Goal: Task Accomplishment & Management: Use online tool/utility

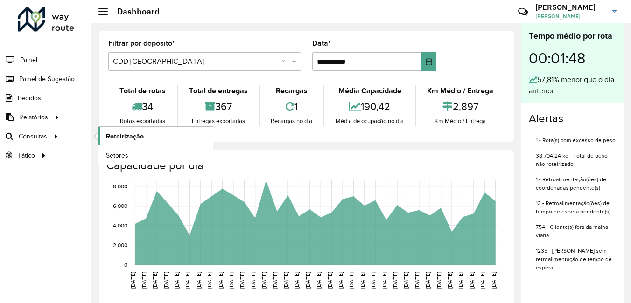
click at [123, 136] on span "Roteirização" at bounding box center [125, 137] width 38 height 10
click at [133, 133] on span "Roteirização" at bounding box center [125, 137] width 38 height 10
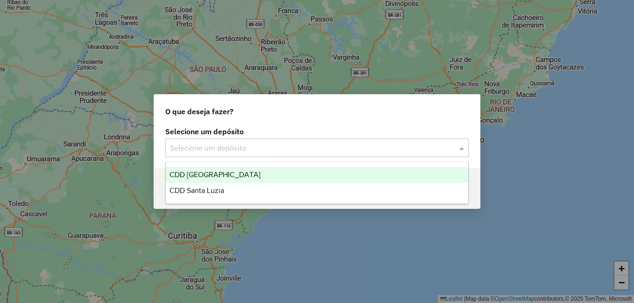
click at [332, 148] on input "text" at bounding box center [307, 148] width 275 height 11
click at [246, 177] on div "CDD [GEOGRAPHIC_DATA]" at bounding box center [317, 175] width 302 height 16
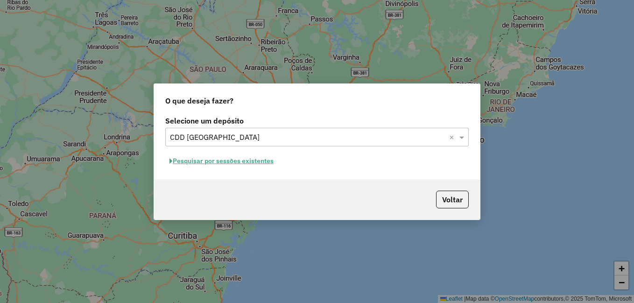
click at [199, 160] on button "Pesquisar por sessões existentes" at bounding box center [221, 161] width 112 height 14
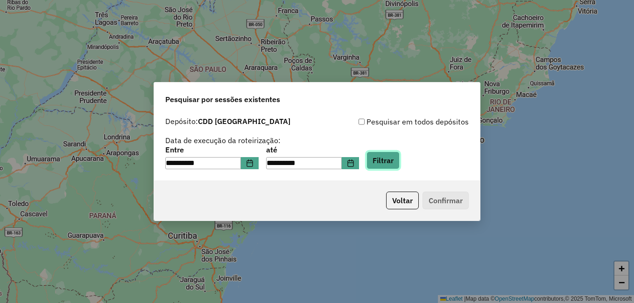
click at [400, 161] on button "Filtrar" at bounding box center [382, 161] width 33 height 18
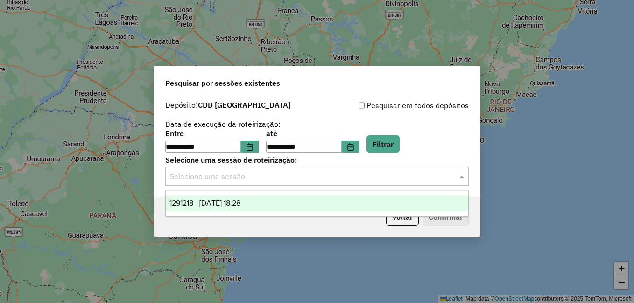
click at [420, 176] on input "text" at bounding box center [307, 176] width 275 height 11
click at [271, 203] on div "1291218 - 09/10/2025 18:28" at bounding box center [317, 204] width 302 height 16
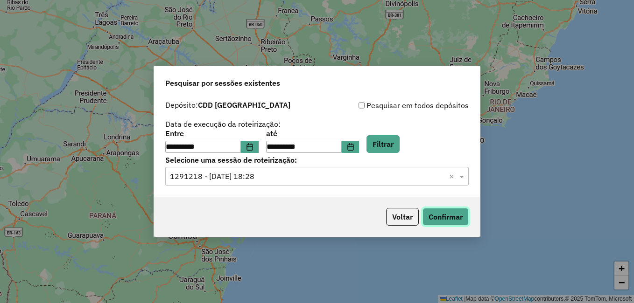
click at [451, 217] on button "Confirmar" at bounding box center [445, 217] width 46 height 18
click at [298, 177] on input "text" at bounding box center [307, 176] width 275 height 11
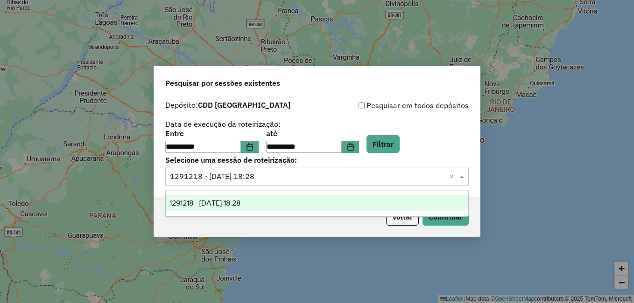
click at [298, 177] on input "text" at bounding box center [307, 176] width 275 height 11
click at [322, 115] on div "**********" at bounding box center [316, 126] width 303 height 53
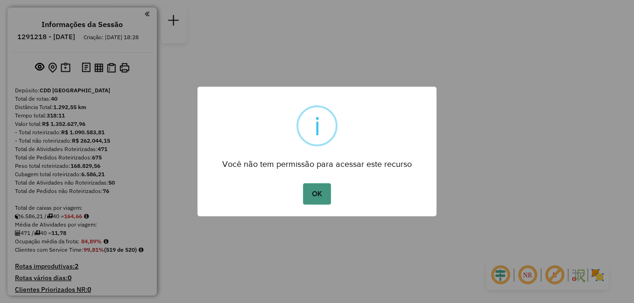
click at [319, 197] on button "OK" at bounding box center [317, 193] width 28 height 21
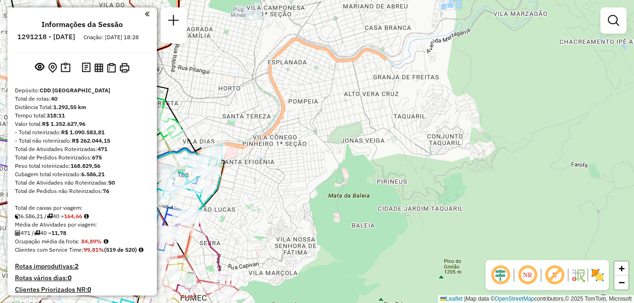
drag, startPoint x: 359, startPoint y: 148, endPoint x: 530, endPoint y: 185, distance: 174.8
click at [530, 185] on div "Janela de atendimento Grade de atendimento Capacidade Transportadoras Veículos …" at bounding box center [317, 151] width 634 height 303
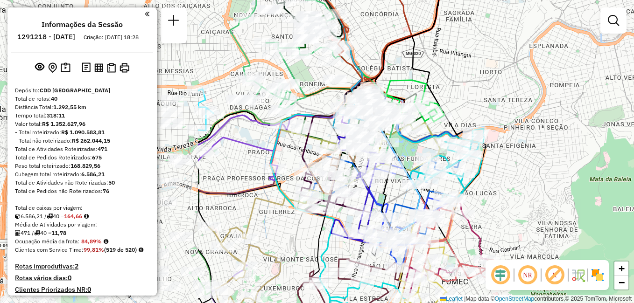
drag, startPoint x: 225, startPoint y: 132, endPoint x: 482, endPoint y: 114, distance: 257.8
click at [482, 114] on div "Janela de atendimento Grade de atendimento Capacidade Transportadoras Veículos …" at bounding box center [317, 151] width 634 height 303
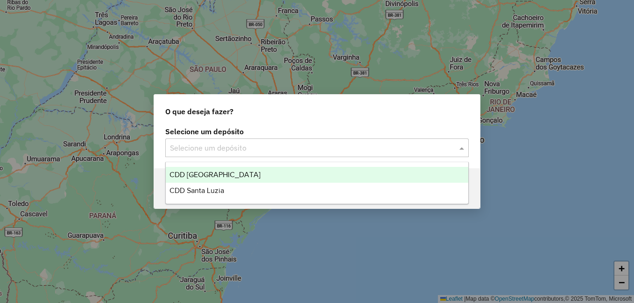
click at [393, 150] on input "text" at bounding box center [307, 148] width 275 height 11
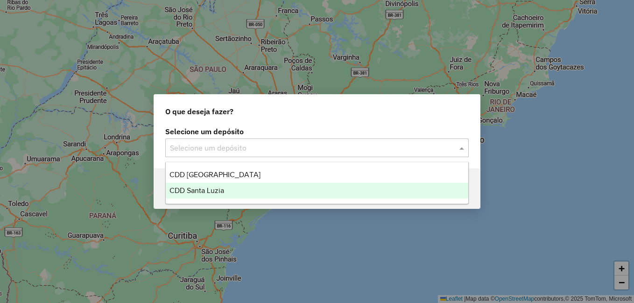
click at [254, 193] on div "CDD Santa Luzia" at bounding box center [317, 191] width 302 height 16
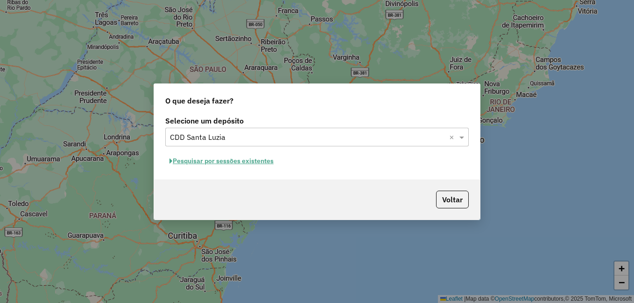
click at [267, 158] on button "Pesquisar por sessões existentes" at bounding box center [221, 161] width 112 height 14
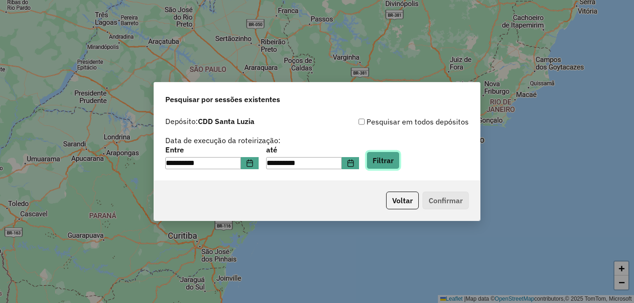
click at [397, 159] on button "Filtrar" at bounding box center [382, 161] width 33 height 18
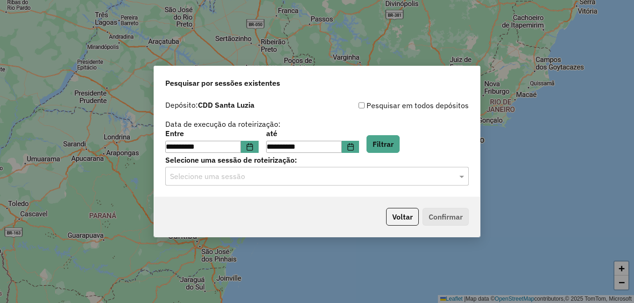
click at [302, 182] on div "Selecione uma sessão" at bounding box center [316, 176] width 303 height 19
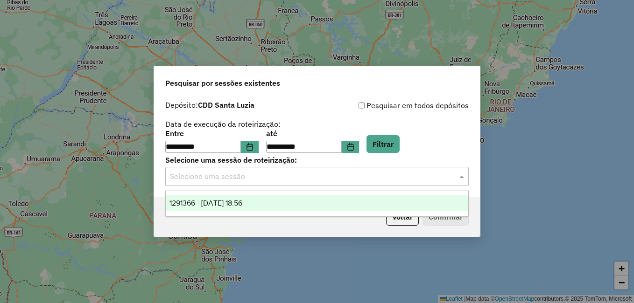
click at [242, 204] on span "1291366 - 09/10/2025 18:56" at bounding box center [205, 203] width 73 height 8
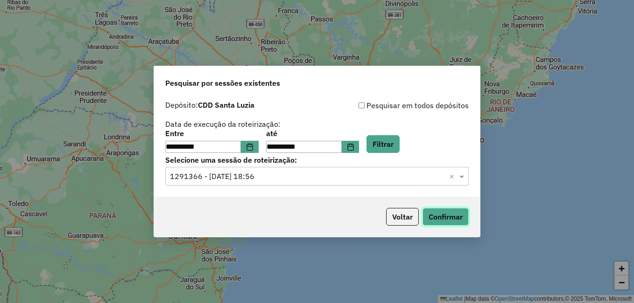
click at [440, 218] on button "Confirmar" at bounding box center [445, 217] width 46 height 18
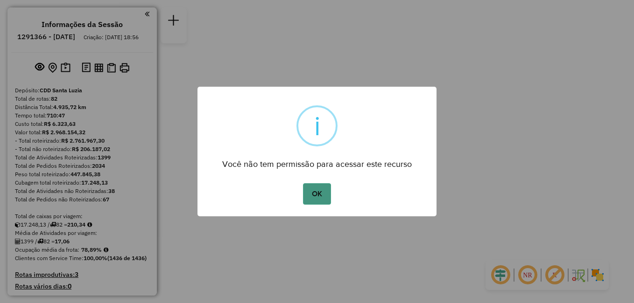
click at [317, 191] on button "OK" at bounding box center [317, 193] width 28 height 21
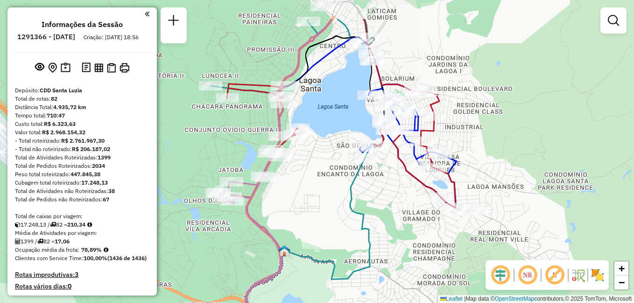
drag, startPoint x: 344, startPoint y: 59, endPoint x: 335, endPoint y: 109, distance: 50.2
click at [335, 109] on div "Janela de atendimento Grade de atendimento Capacidade Transportadoras Veículos …" at bounding box center [317, 151] width 634 height 303
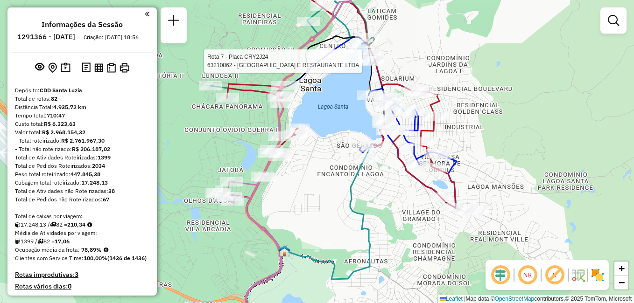
select select "**********"
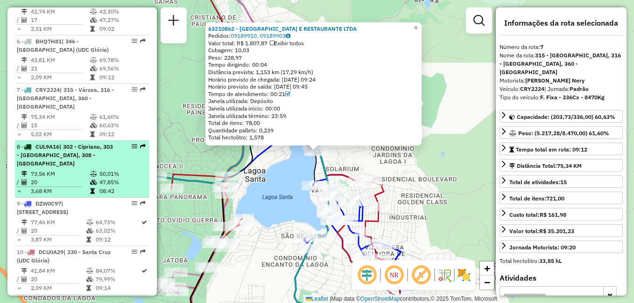
scroll to position [394, 0]
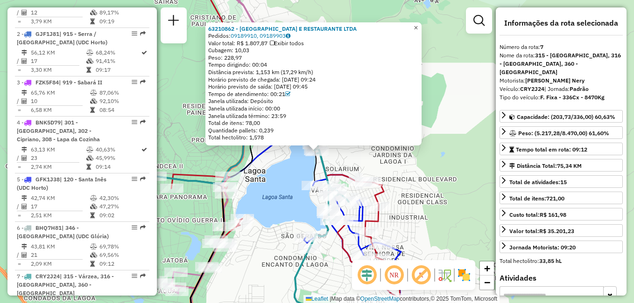
click at [418, 25] on span "×" at bounding box center [416, 28] width 4 height 8
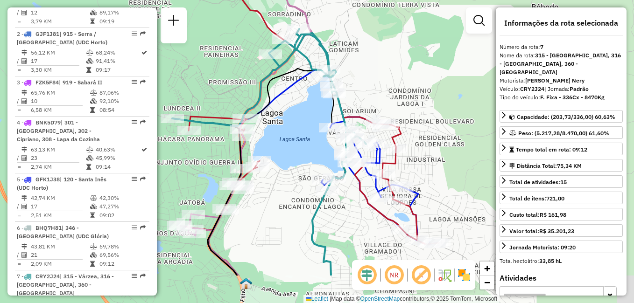
drag, startPoint x: 353, startPoint y: 161, endPoint x: 371, endPoint y: 104, distance: 60.4
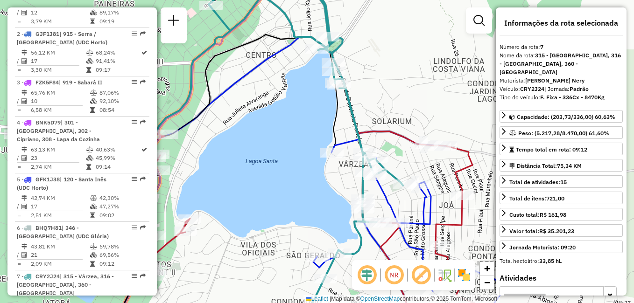
drag, startPoint x: 379, startPoint y: 146, endPoint x: 411, endPoint y: 156, distance: 33.1
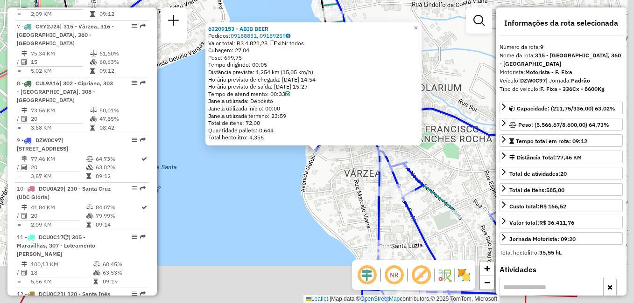
scroll to position [779, 0]
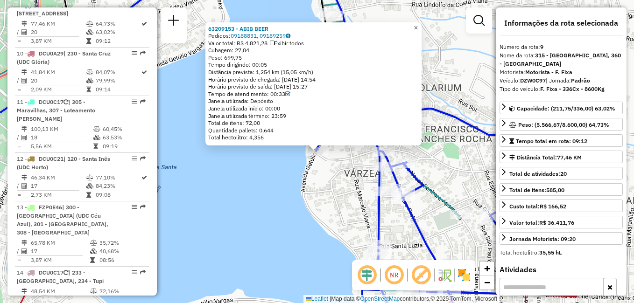
click at [421, 29] on link "×" at bounding box center [415, 27] width 11 height 11
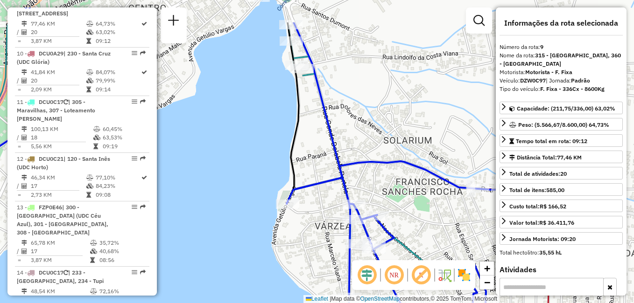
drag, startPoint x: 450, startPoint y: 168, endPoint x: 418, endPoint y: 213, distance: 55.9
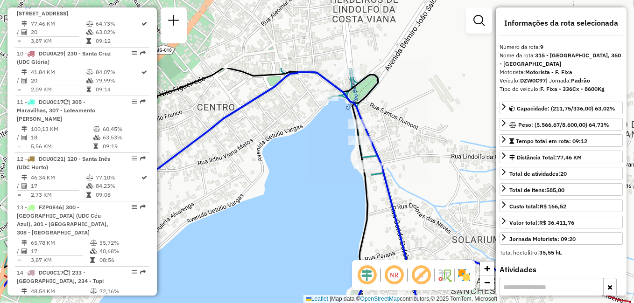
drag, startPoint x: 288, startPoint y: 80, endPoint x: 353, endPoint y: 174, distance: 114.3
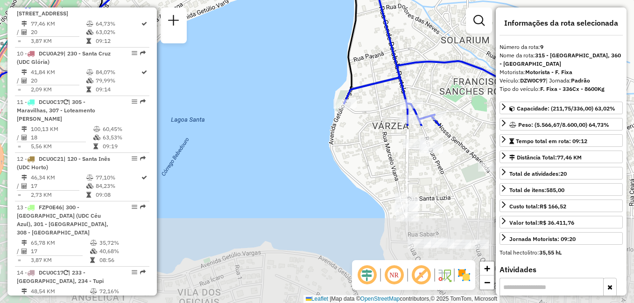
drag, startPoint x: 361, startPoint y: 220, endPoint x: 358, endPoint y: 12, distance: 207.7
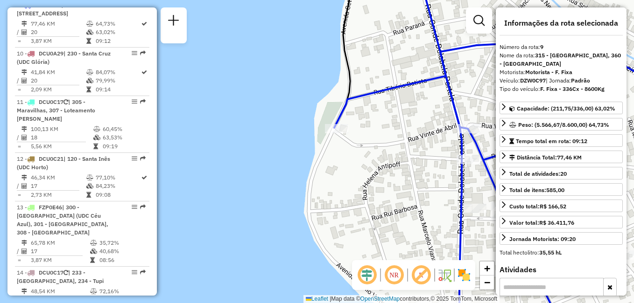
click at [349, 77] on icon at bounding box center [344, 49] width 21 height 158
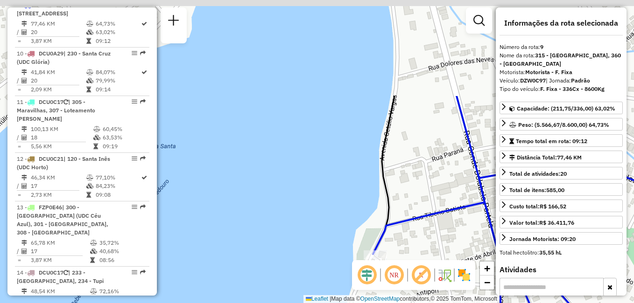
drag, startPoint x: 377, startPoint y: 116, endPoint x: 421, endPoint y: 239, distance: 131.2
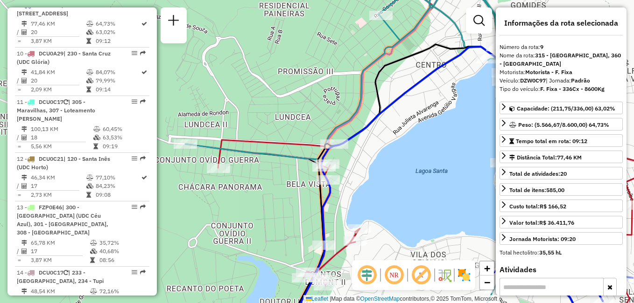
drag, startPoint x: 344, startPoint y: 139, endPoint x: 461, endPoint y: 70, distance: 136.4
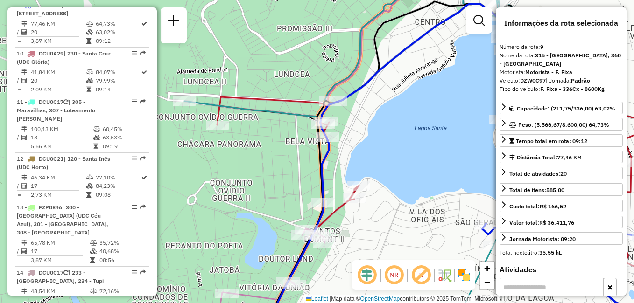
drag, startPoint x: 345, startPoint y: 202, endPoint x: 343, endPoint y: 178, distance: 23.5
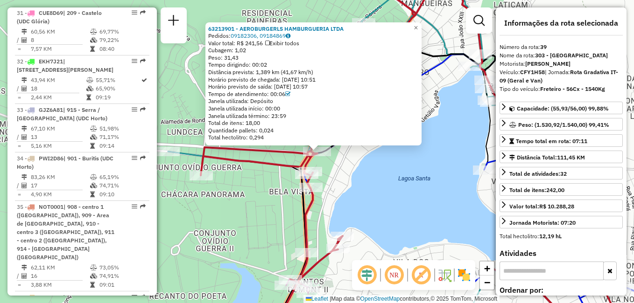
scroll to position [2353, 0]
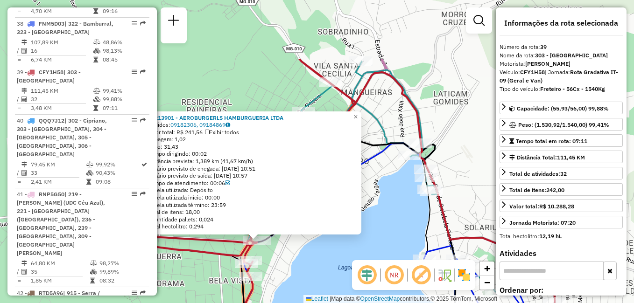
drag, startPoint x: 449, startPoint y: 177, endPoint x: 389, endPoint y: 266, distance: 107.6
click at [358, 114] on span "×" at bounding box center [355, 117] width 4 height 8
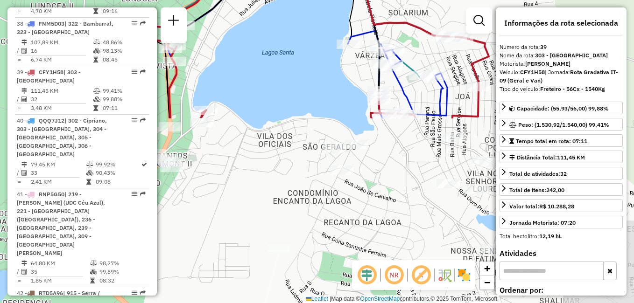
drag, startPoint x: 384, startPoint y: 210, endPoint x: 302, endPoint y: -5, distance: 230.9
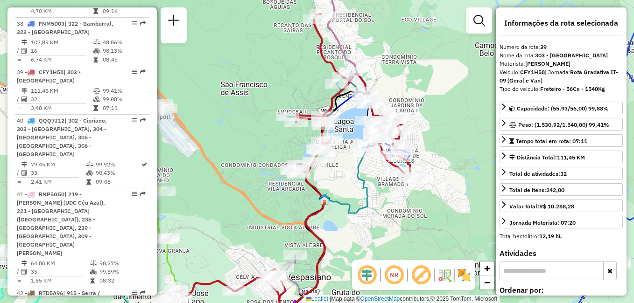
drag, startPoint x: 365, startPoint y: 149, endPoint x: 300, endPoint y: 65, distance: 106.4
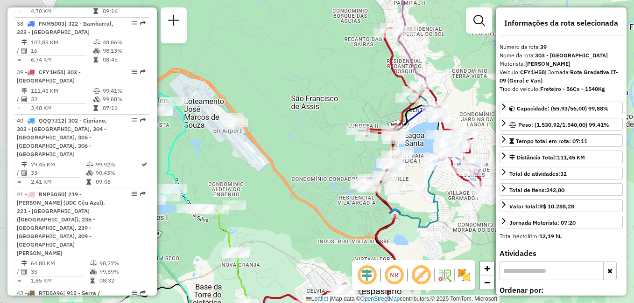
drag, startPoint x: 305, startPoint y: 70, endPoint x: 389, endPoint y: 84, distance: 85.1
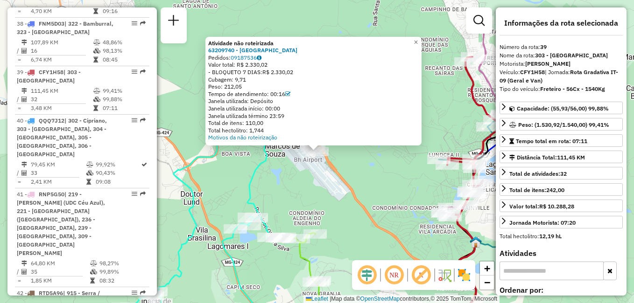
click at [375, 179] on div "Atividade não roteirizada 63209740 - CAFE DO VILA Pedidos: 09187536 Valor total…" at bounding box center [317, 151] width 634 height 303
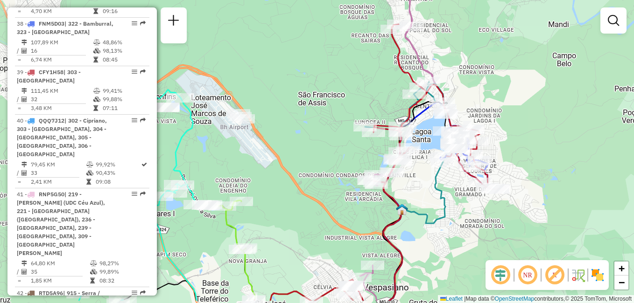
drag, startPoint x: 403, startPoint y: 163, endPoint x: 316, endPoint y: 125, distance: 95.1
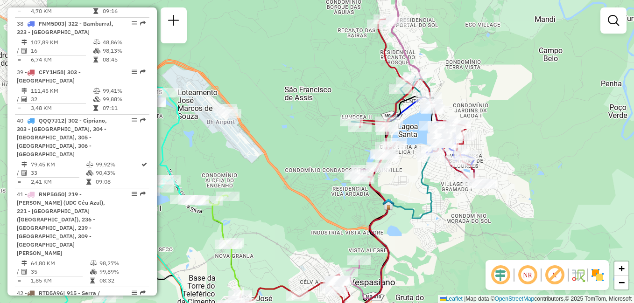
click at [501, 275] on em at bounding box center [500, 275] width 22 height 22
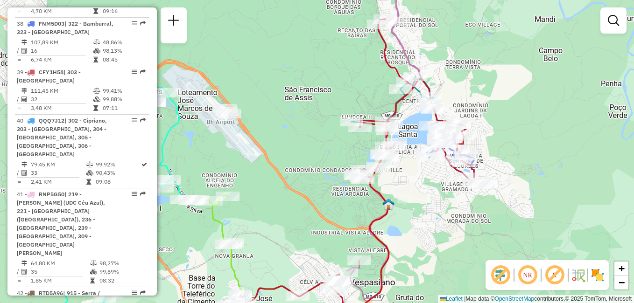
click at [501, 275] on em at bounding box center [500, 275] width 22 height 22
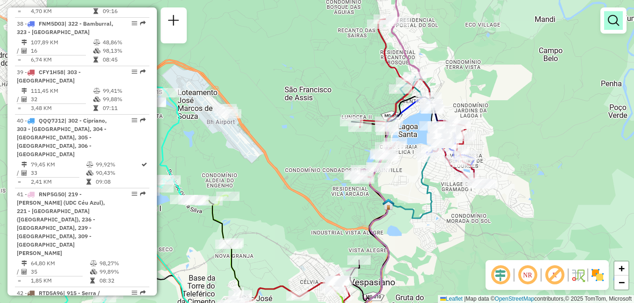
click at [610, 20] on em at bounding box center [613, 20] width 11 height 11
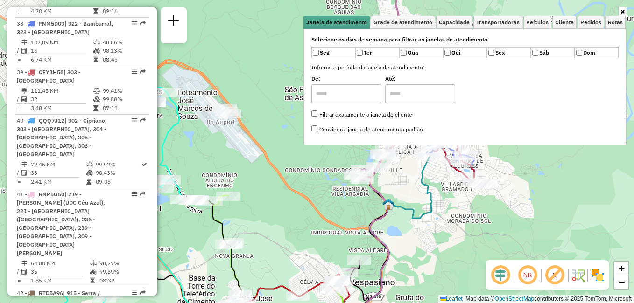
click at [249, 100] on div "Janela de atendimento Grade de atendimento Capacidade Transportadoras Veículos …" at bounding box center [317, 151] width 634 height 303
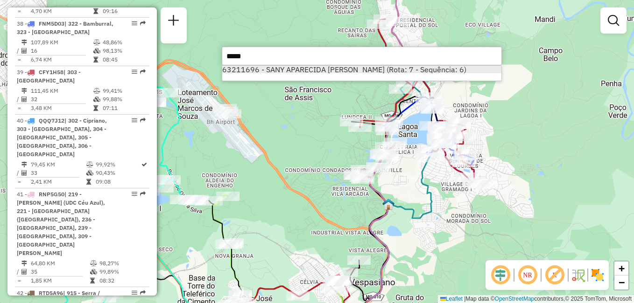
type input "*****"
click at [339, 71] on li "63211696 - SANY APARECIDA LINCOLN PEREIRA HENRIQUE (Rota: 7 - Sequência: 6)" at bounding box center [361, 69] width 279 height 7
select select "**********"
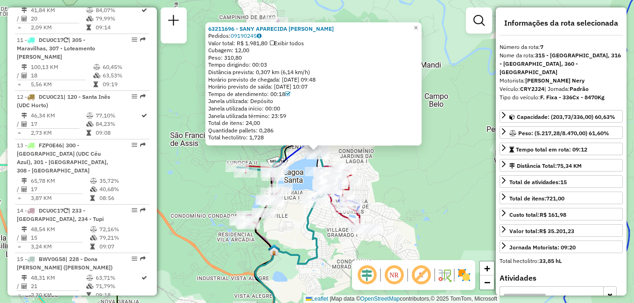
scroll to position [674, 0]
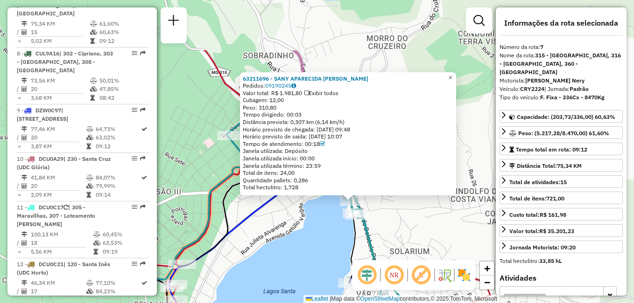
drag, startPoint x: 351, startPoint y: 134, endPoint x: 391, endPoint y: 217, distance: 91.4
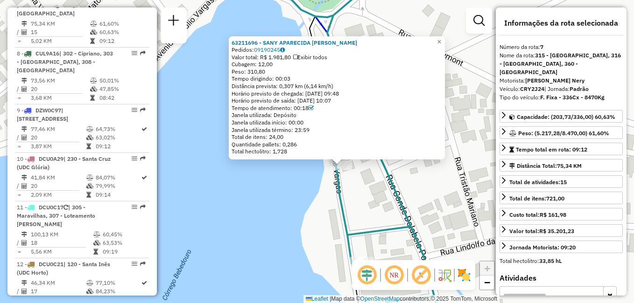
drag, startPoint x: 330, startPoint y: 197, endPoint x: 362, endPoint y: 190, distance: 33.0
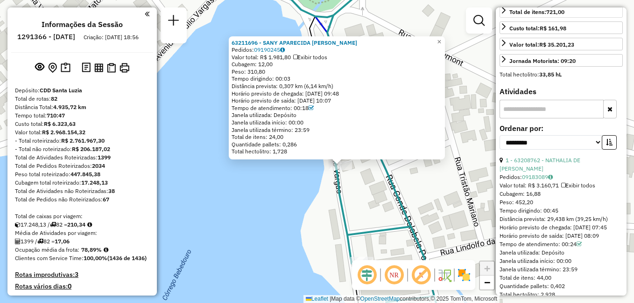
scroll to position [0, 0]
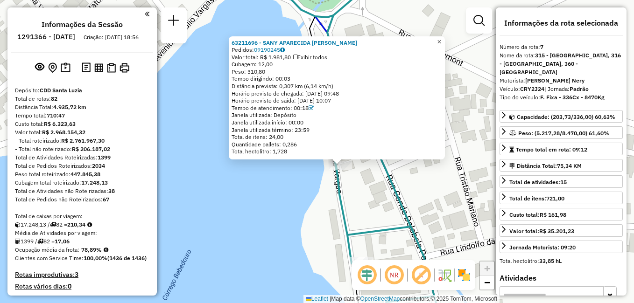
click at [441, 38] on span "×" at bounding box center [439, 42] width 4 height 8
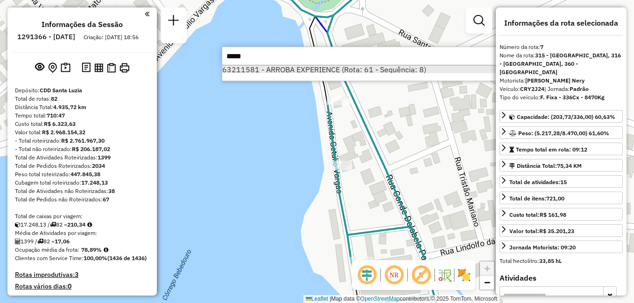
type input "*****"
click at [378, 72] on li "63211581 - ARROBA EXPERIENCE (Rota: 61 - Sequência: 8)" at bounding box center [361, 69] width 279 height 7
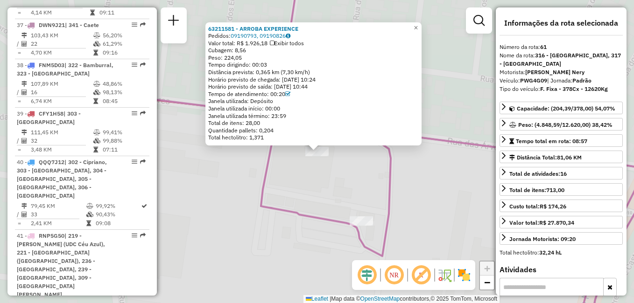
scroll to position [3556, 0]
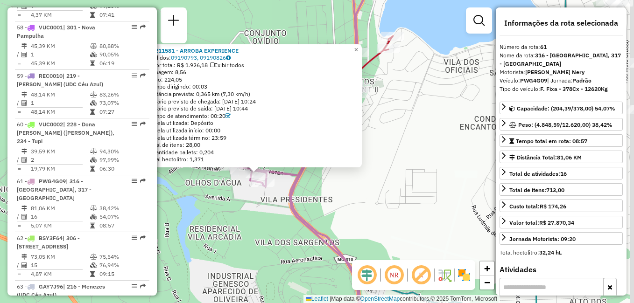
drag, startPoint x: 405, startPoint y: 189, endPoint x: 284, endPoint y: 187, distance: 120.9
click at [286, 186] on icon at bounding box center [298, 146] width 126 height 364
